Goal: Complete application form

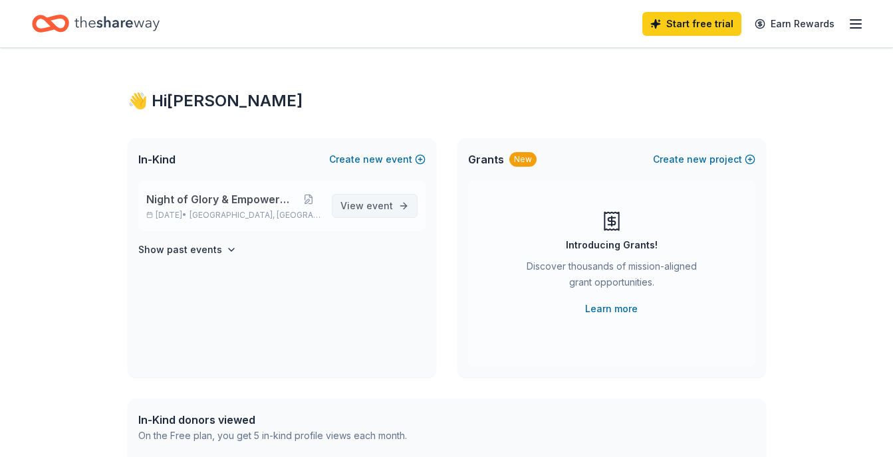
click at [370, 208] on span "event" at bounding box center [379, 205] width 27 height 11
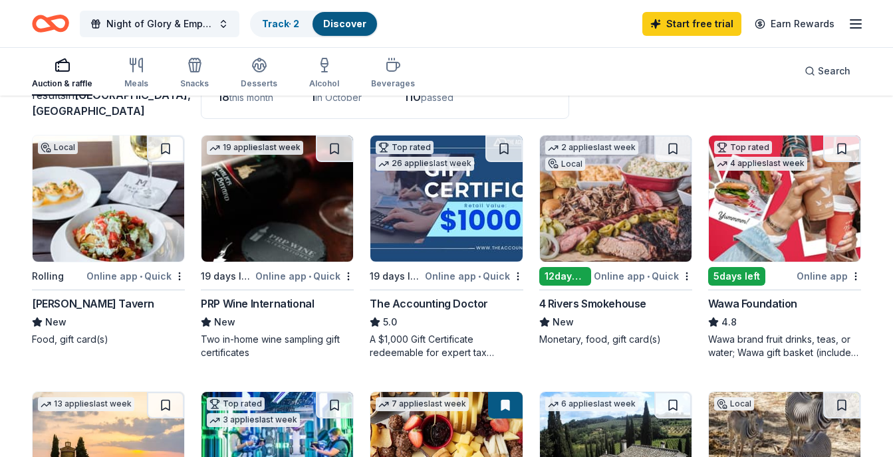
scroll to position [107, 0]
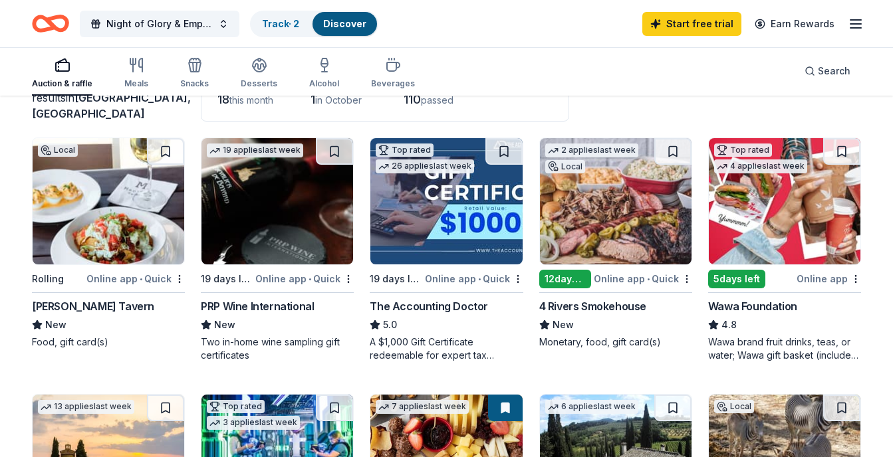
click at [576, 281] on div "12 days left" at bounding box center [565, 279] width 52 height 19
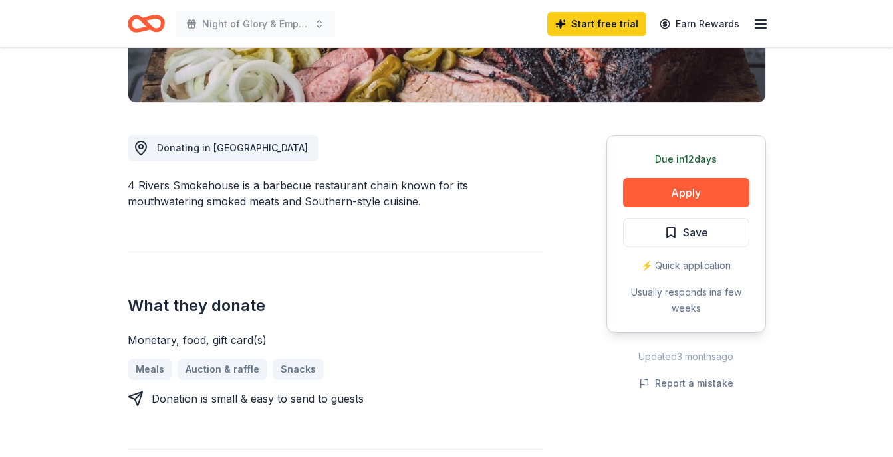
scroll to position [304, 0]
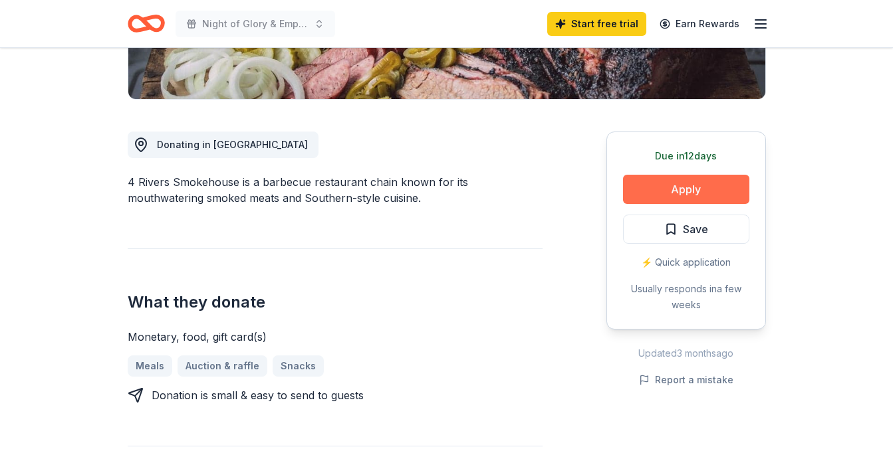
click at [691, 193] on button "Apply" at bounding box center [686, 189] width 126 height 29
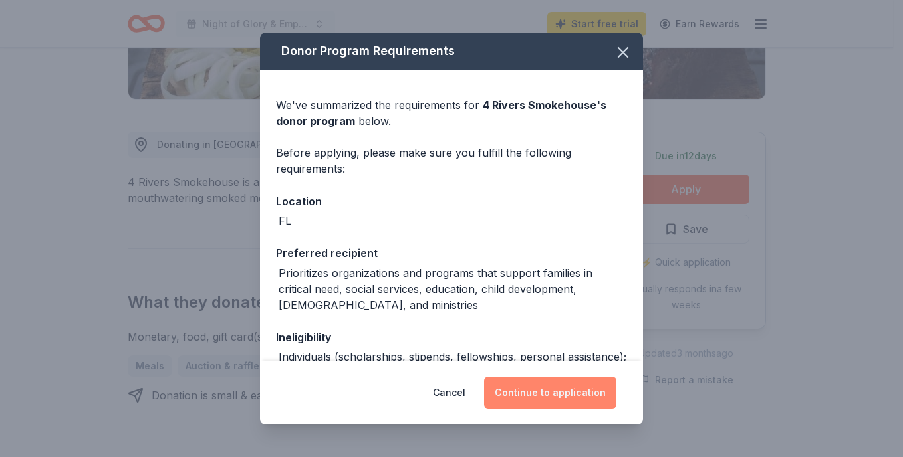
click at [524, 392] on button "Continue to application" at bounding box center [550, 393] width 132 height 32
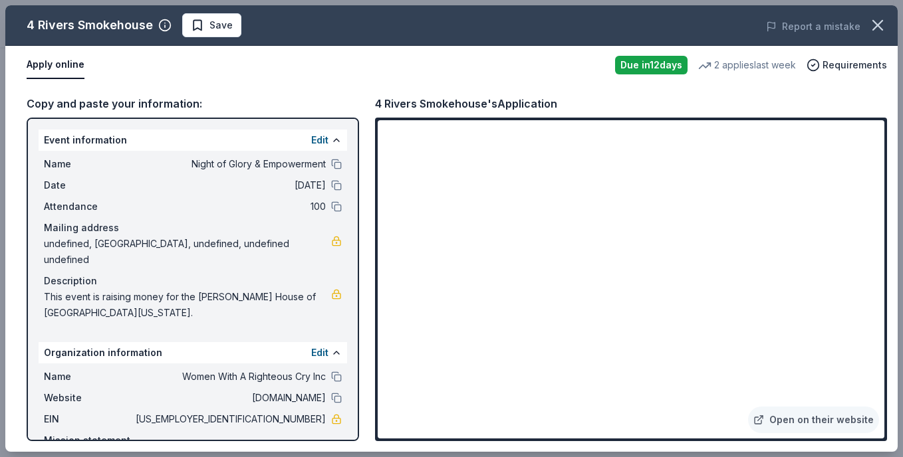
drag, startPoint x: 889, startPoint y: 185, endPoint x: 893, endPoint y: 209, distance: 24.2
click at [892, 209] on div "Copy and paste your information: Event information Edit Name Night of Glory & E…" at bounding box center [451, 268] width 892 height 368
drag, startPoint x: 902, startPoint y: 257, endPoint x: 905, endPoint y: 299, distance: 42.6
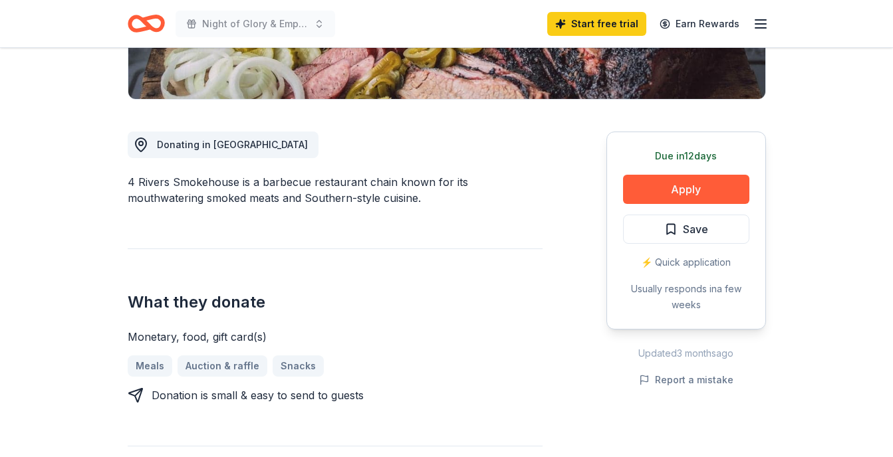
click at [663, 169] on div "Due [DATE] Apply Save ⚡️ Quick application Usually responds in a few weeks" at bounding box center [686, 231] width 160 height 198
click at [665, 179] on button "Apply" at bounding box center [686, 189] width 126 height 29
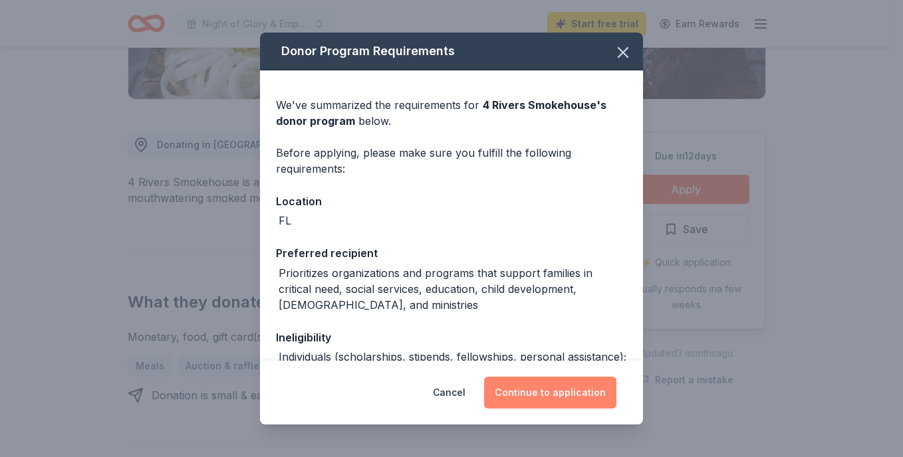
click at [545, 398] on button "Continue to application" at bounding box center [550, 393] width 132 height 32
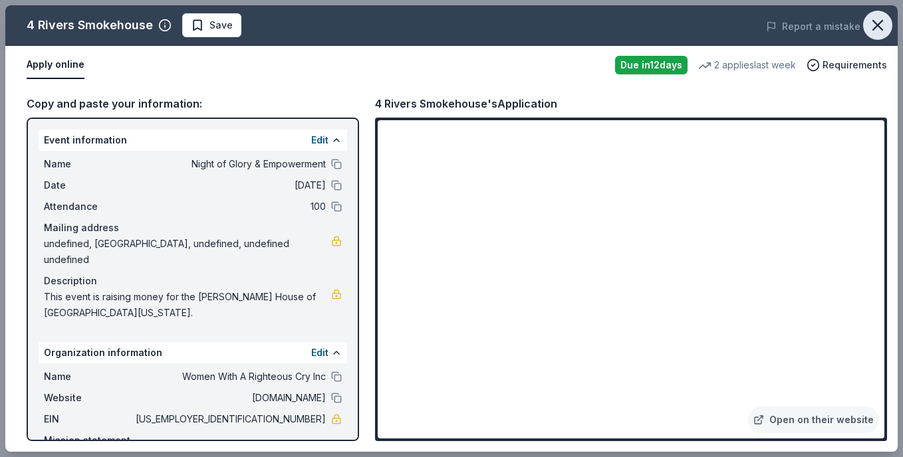
click at [878, 17] on icon "button" at bounding box center [877, 25] width 19 height 19
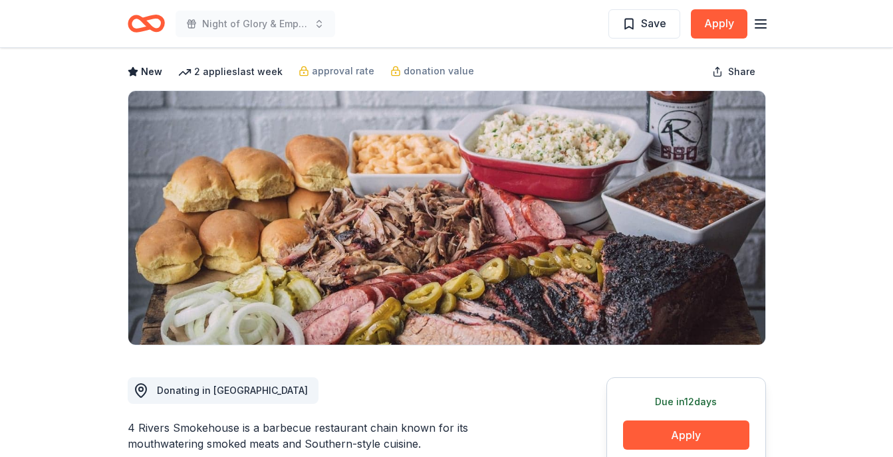
scroll to position [0, 0]
